Goal: Transaction & Acquisition: Subscribe to service/newsletter

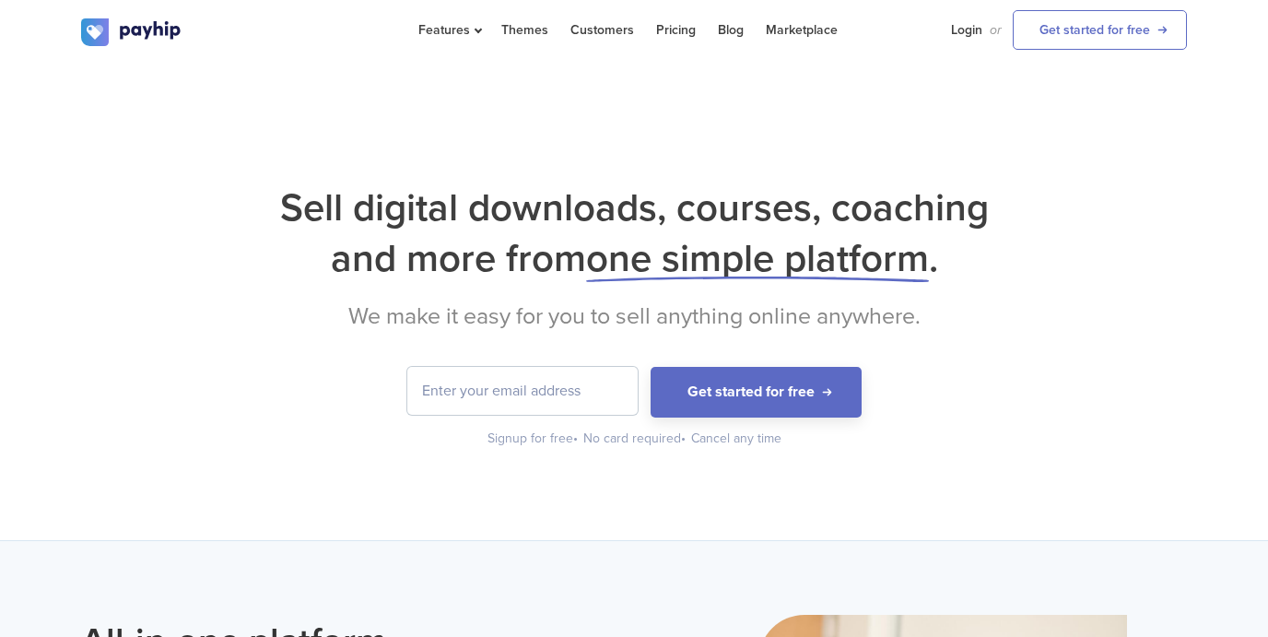
drag, startPoint x: 1055, startPoint y: 302, endPoint x: 824, endPoint y: 348, distance: 235.9
click at [1055, 302] on h2 "We make it easy for you to sell anything online anywhere." at bounding box center [634, 316] width 1106 height 28
click at [452, 372] on input "email" at bounding box center [522, 391] width 230 height 48
type input "[EMAIL_ADDRESS][DOMAIN_NAME]"
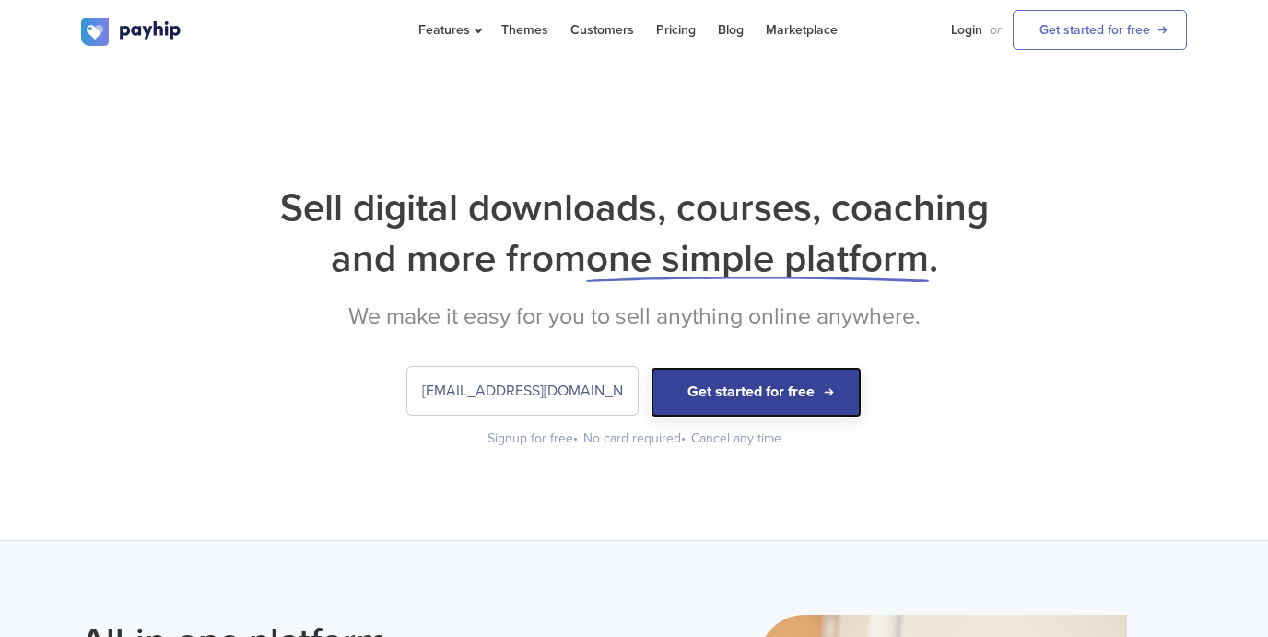
click at [725, 397] on button "Get started for free" at bounding box center [756, 392] width 211 height 51
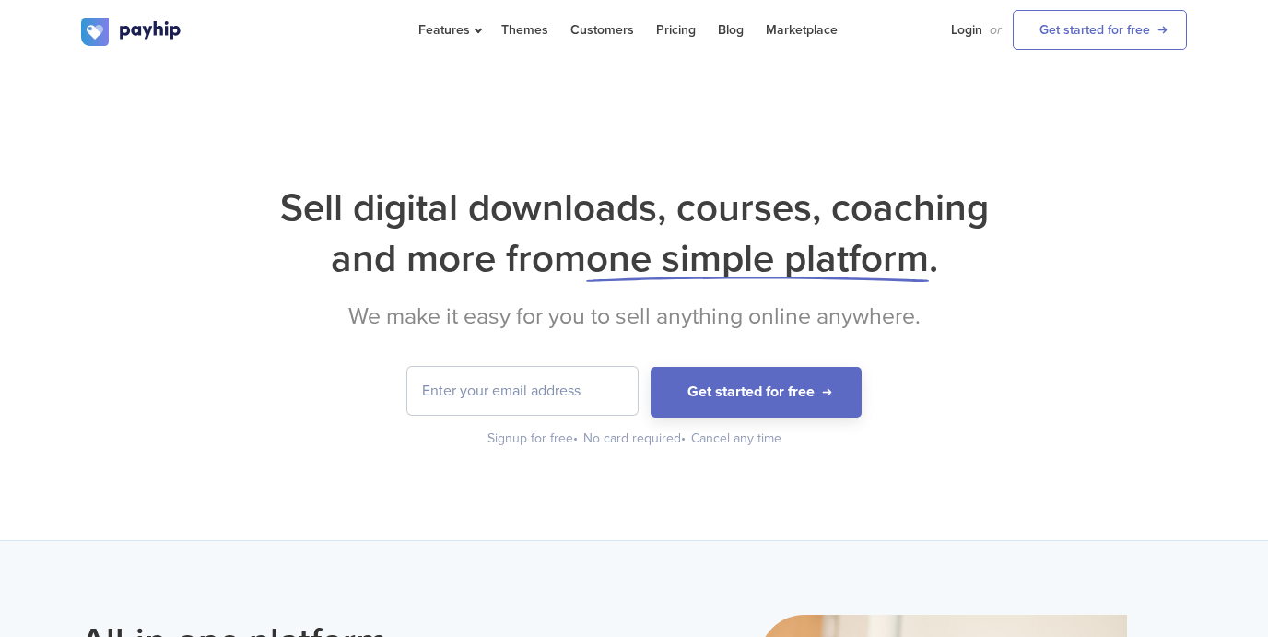
drag, startPoint x: 1151, startPoint y: 378, endPoint x: 1048, endPoint y: 312, distance: 122.7
click at [1152, 372] on form "Get started for free" at bounding box center [634, 392] width 1106 height 51
click at [973, 34] on link "Login" at bounding box center [966, 30] width 31 height 60
